Goal: Communication & Community: Answer question/provide support

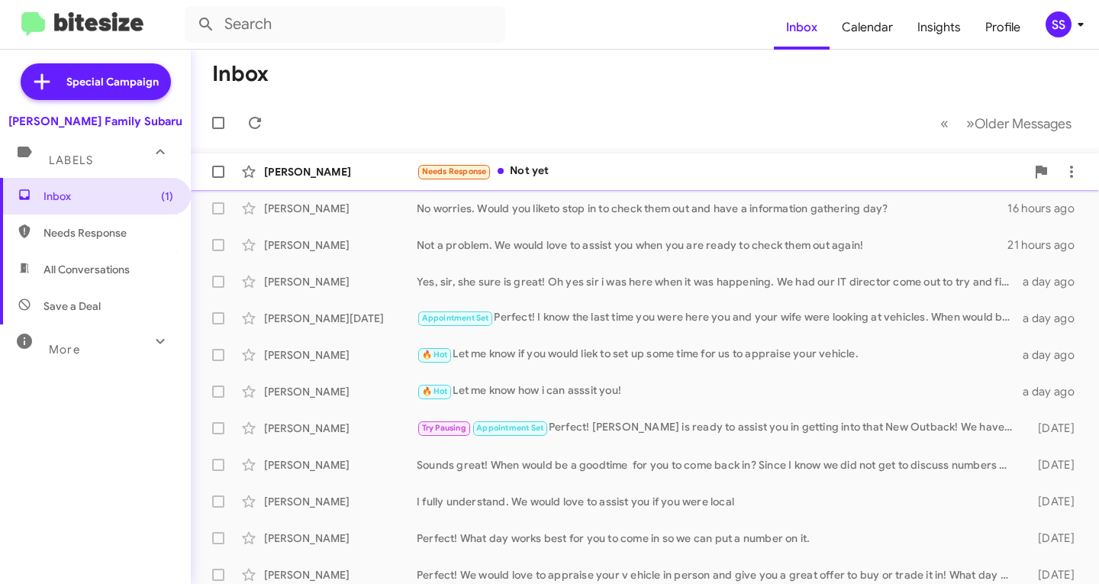
click at [565, 166] on div "Needs Response Not yet" at bounding box center [721, 171] width 609 height 18
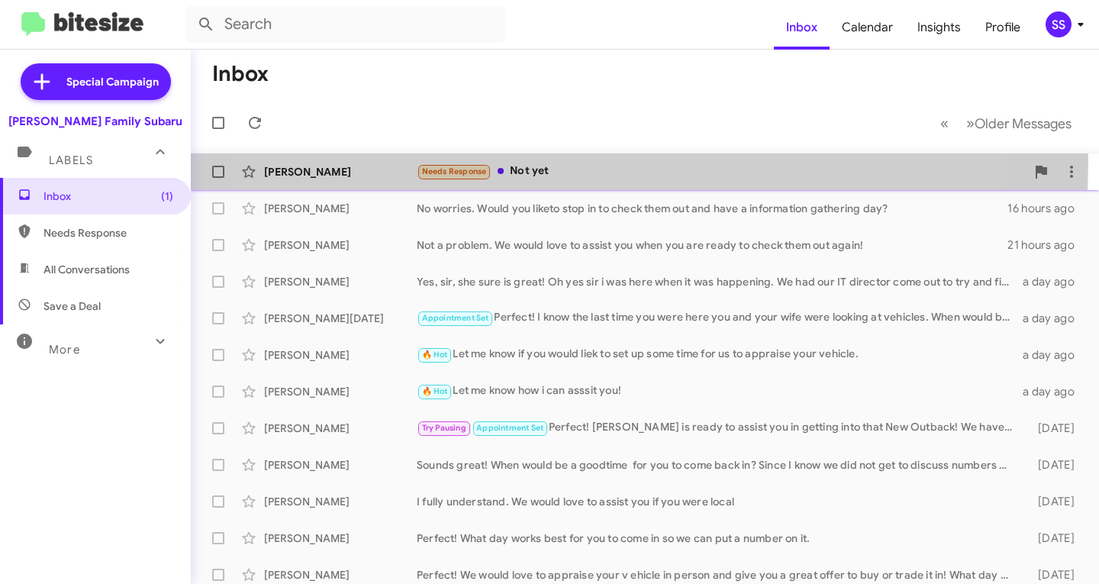
click at [562, 162] on div "Needs Response Not yet" at bounding box center [721, 171] width 609 height 18
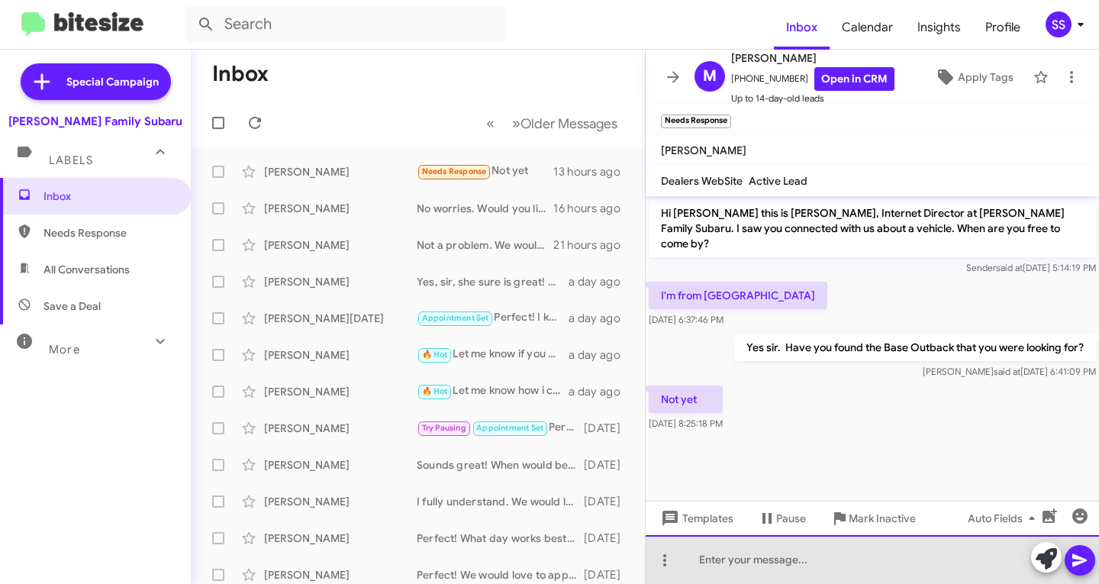
click at [790, 562] on div at bounding box center [871, 559] width 453 height 49
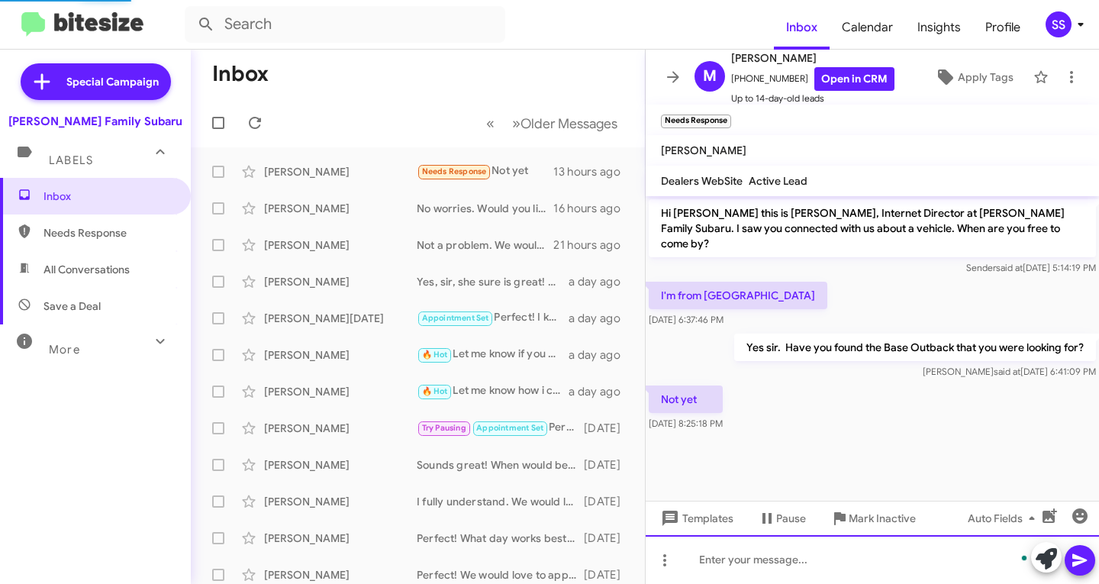
scroll to position [5, 0]
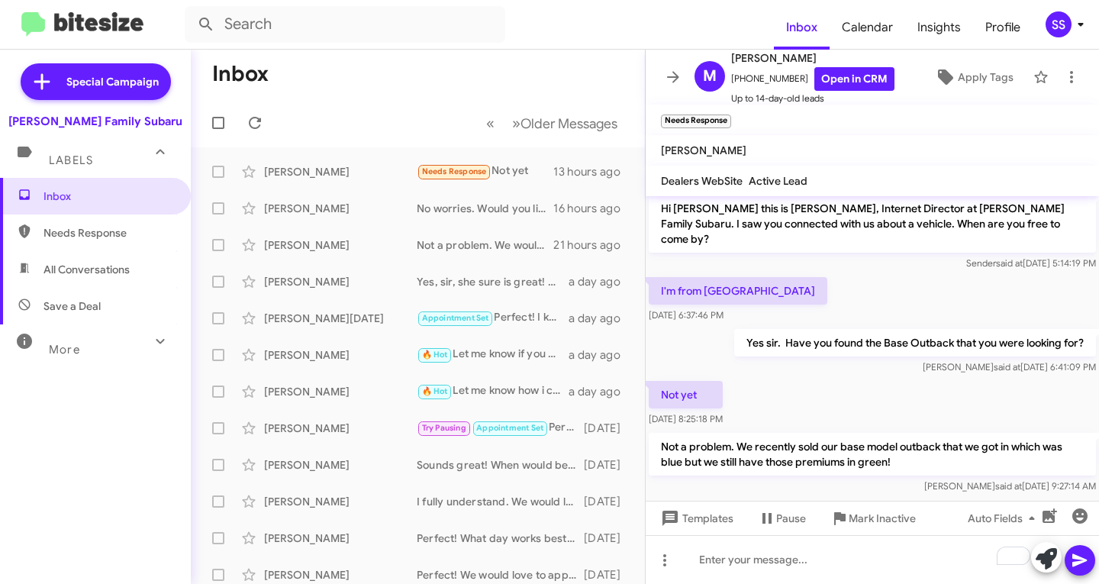
click at [100, 307] on span "Save a Deal" at bounding box center [95, 306] width 191 height 37
type input "in:not-interested"
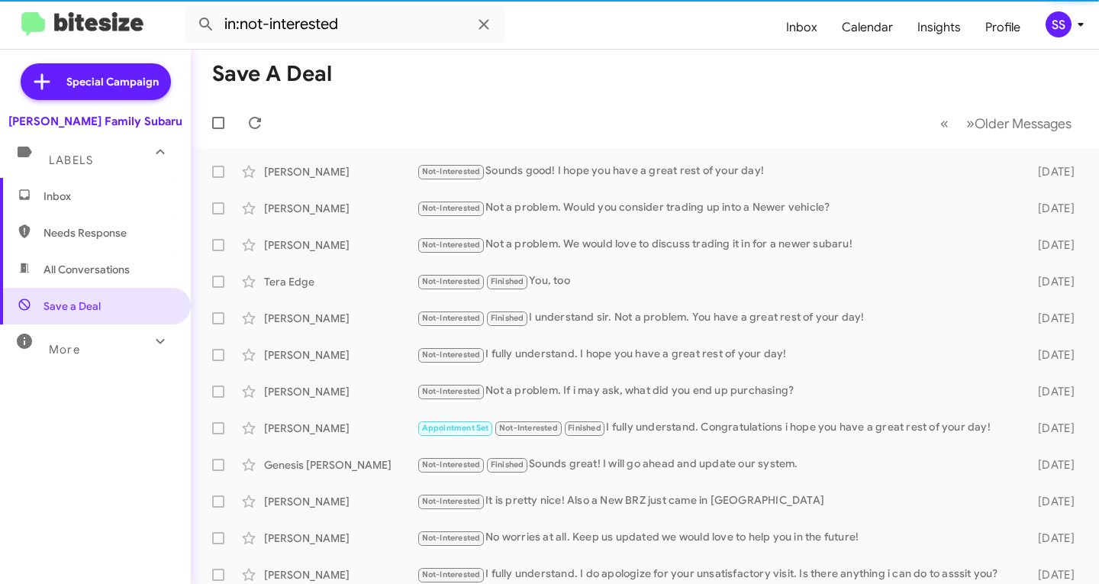
click at [76, 194] on span "Inbox" at bounding box center [108, 195] width 130 height 15
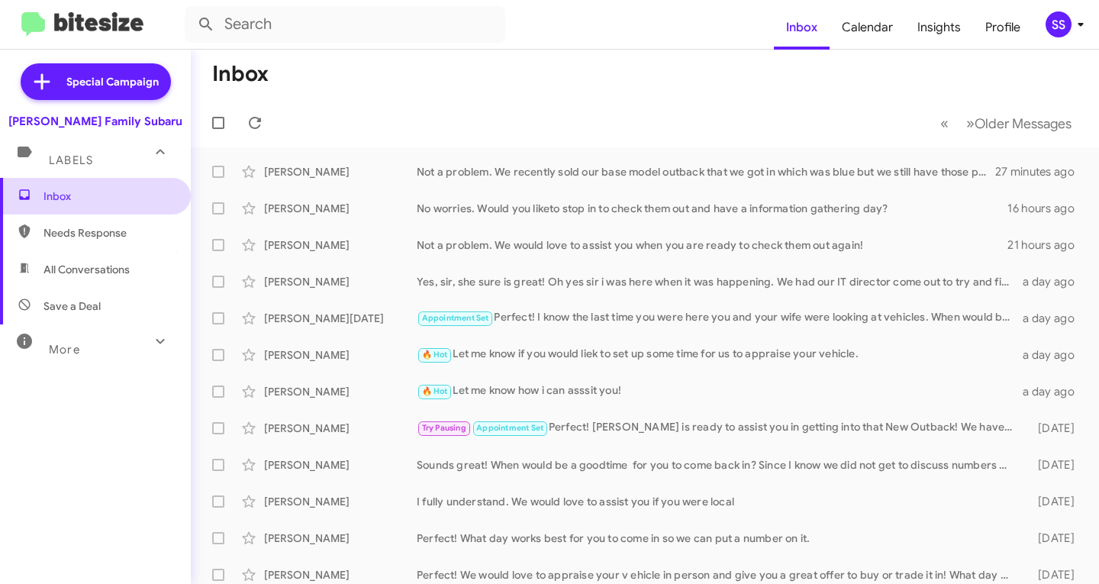
click at [87, 193] on span "Inbox" at bounding box center [108, 195] width 130 height 15
click at [95, 304] on span "Save a Deal" at bounding box center [71, 305] width 57 height 15
type input "in:not-interested"
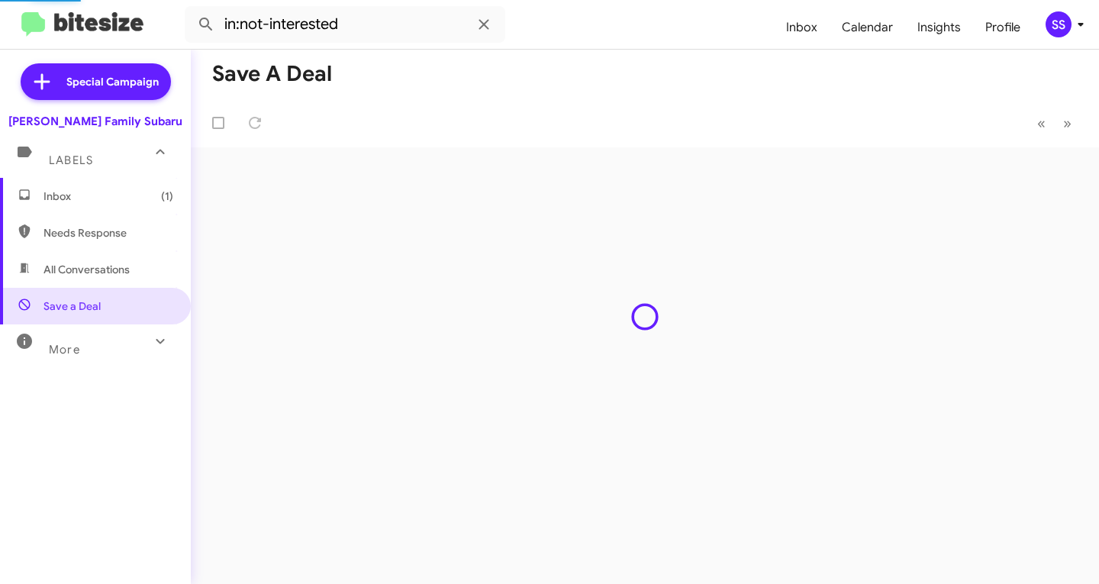
click at [92, 202] on span "Inbox (1)" at bounding box center [108, 195] width 130 height 15
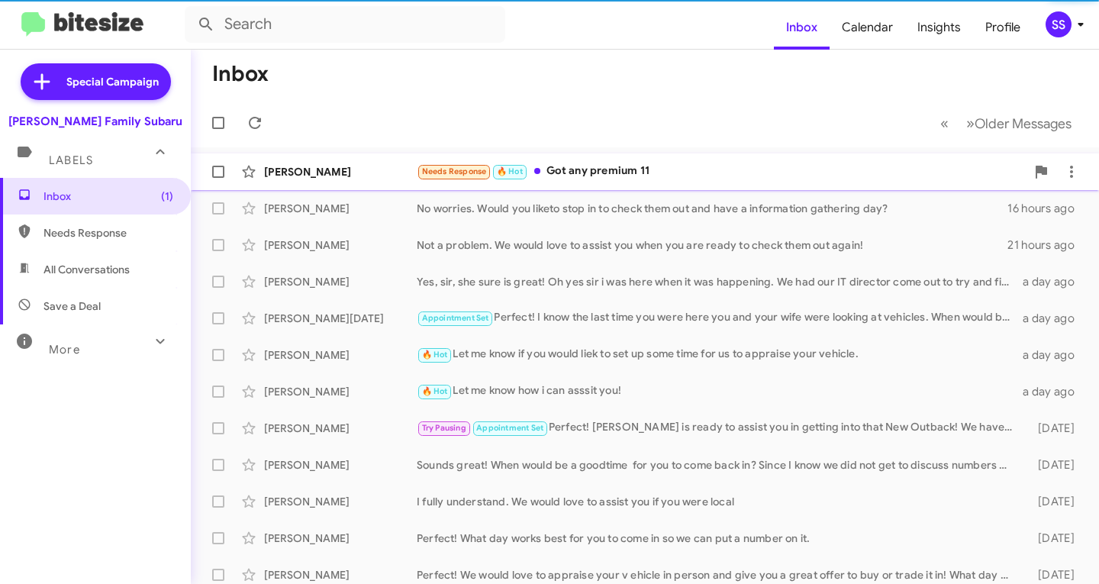
click at [592, 169] on div "Needs Response 🔥 Hot Got any premium 11" at bounding box center [721, 171] width 609 height 18
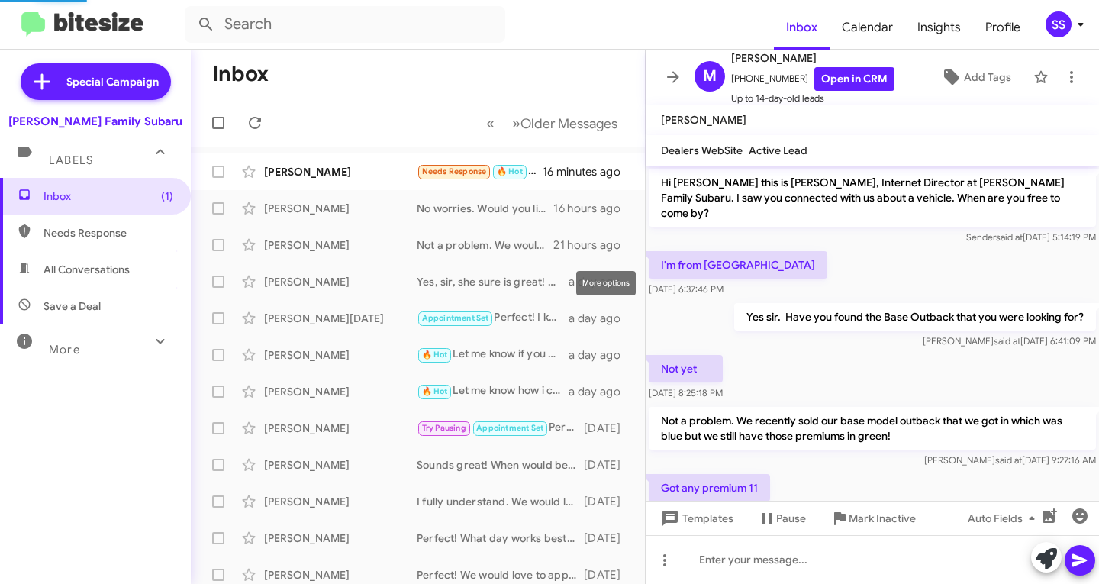
scroll to position [30, 0]
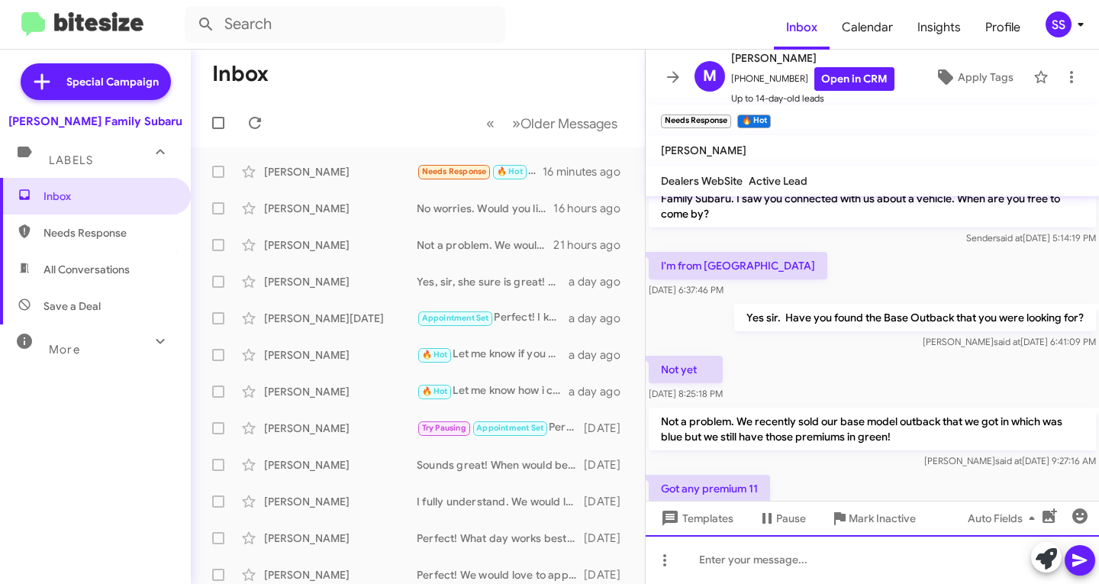
click at [805, 549] on div at bounding box center [871, 559] width 453 height 49
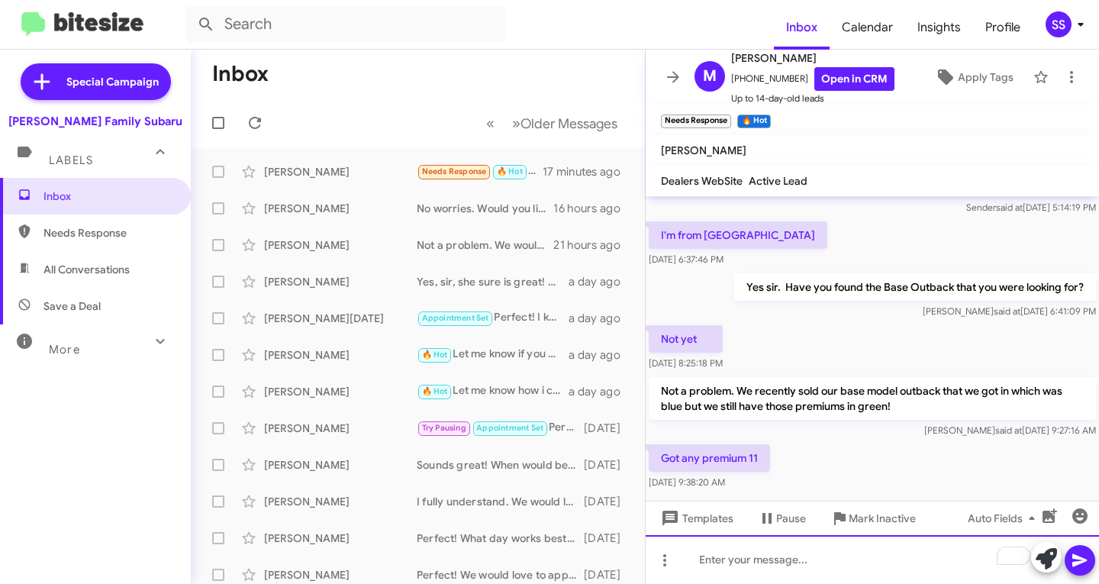
click at [758, 551] on div "To enrich screen reader interactions, please activate Accessibility in Grammarl…" at bounding box center [871, 559] width 453 height 49
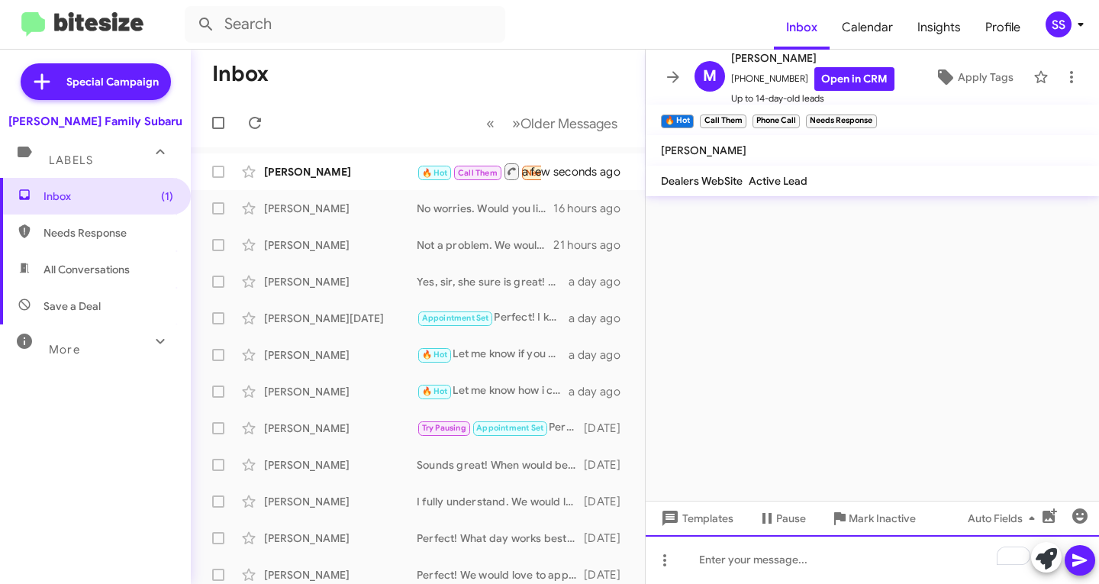
scroll to position [0, 0]
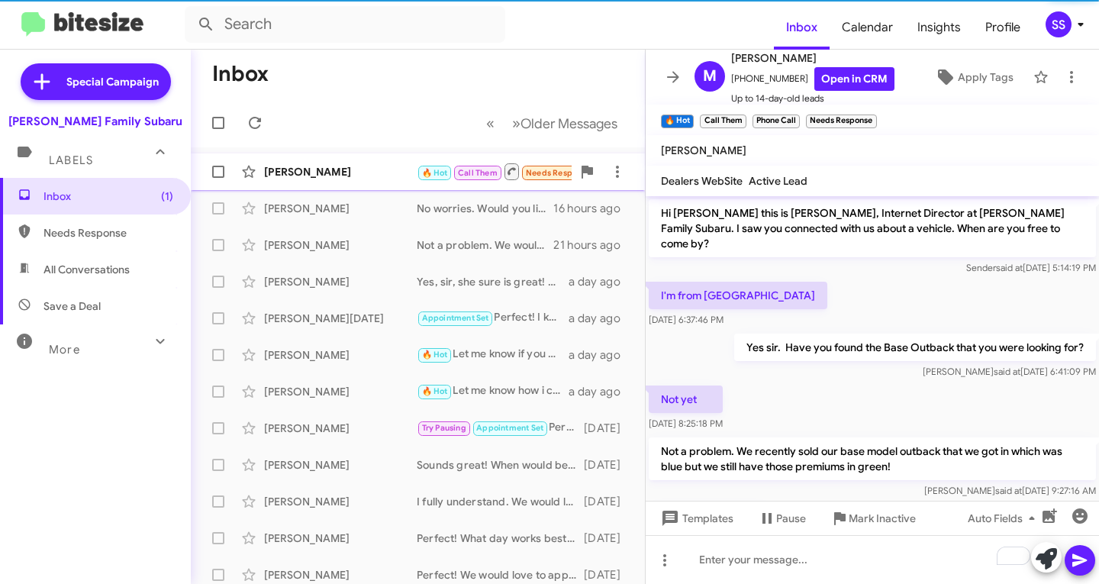
click at [339, 165] on div "[PERSON_NAME]" at bounding box center [340, 171] width 153 height 15
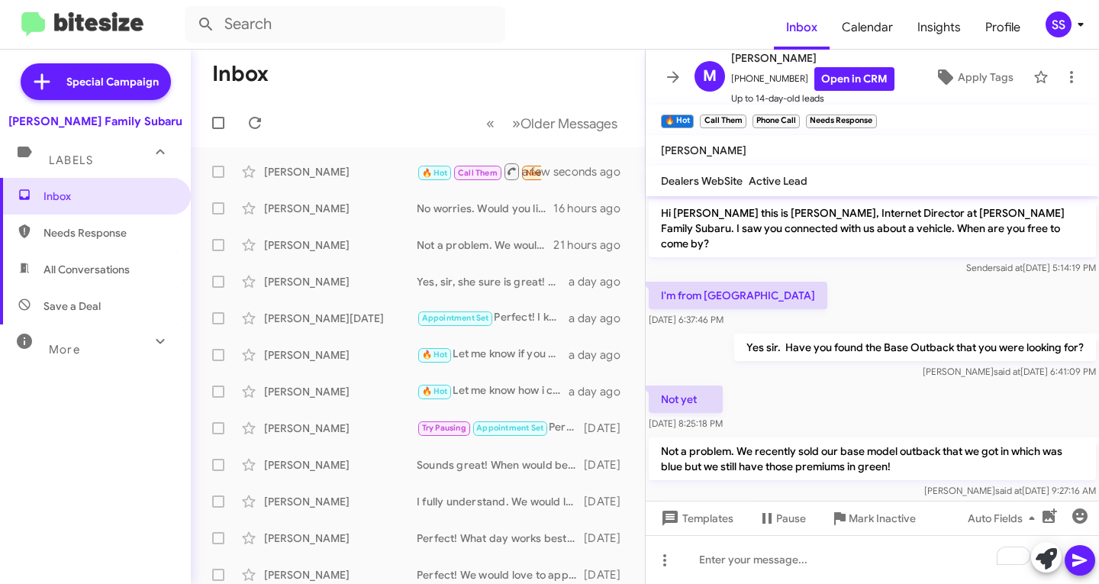
scroll to position [148, 0]
